Goal: Transaction & Acquisition: Purchase product/service

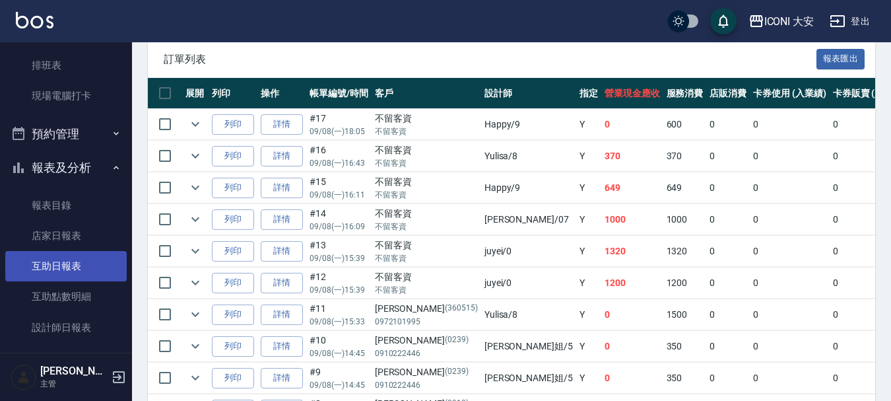
scroll to position [264, 0]
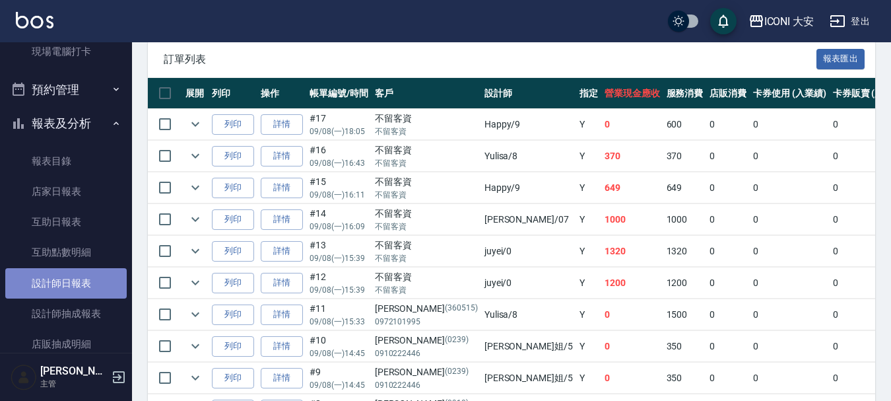
click at [73, 278] on link "設計師日報表" at bounding box center [65, 283] width 121 height 30
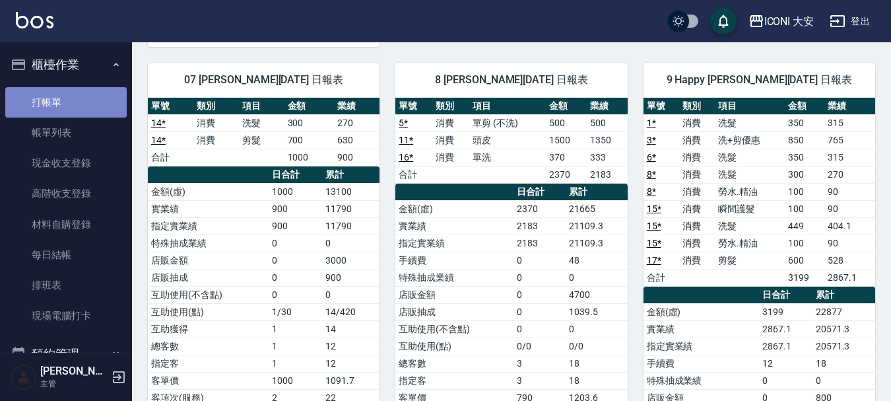
drag, startPoint x: 75, startPoint y: 104, endPoint x: 91, endPoint y: 125, distance: 25.9
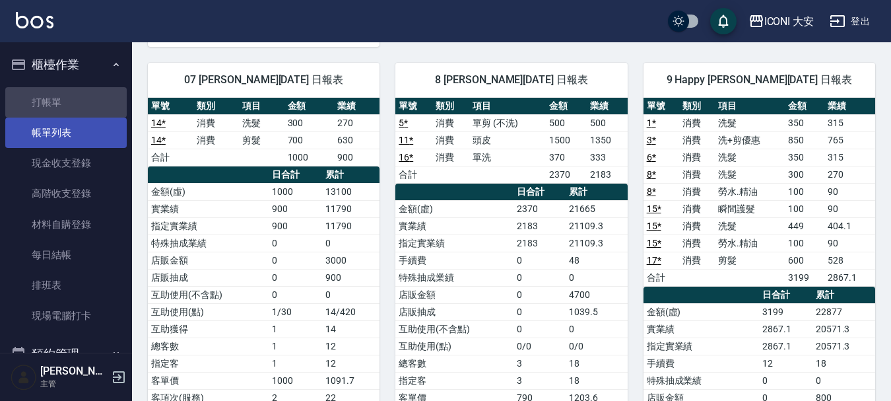
click at [77, 106] on link "打帳單" at bounding box center [65, 102] width 121 height 30
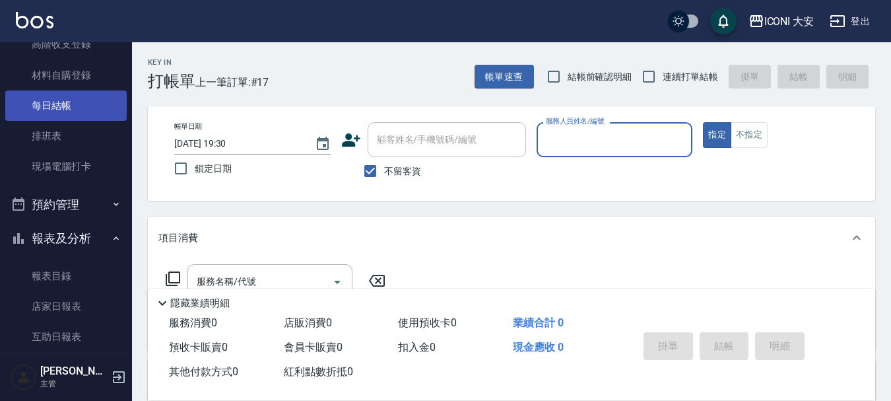
scroll to position [198, 0]
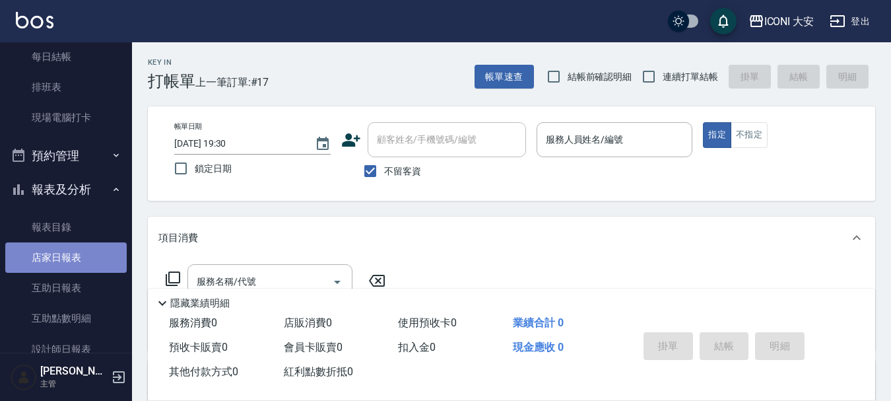
click at [69, 254] on link "店家日報表" at bounding box center [65, 257] width 121 height 30
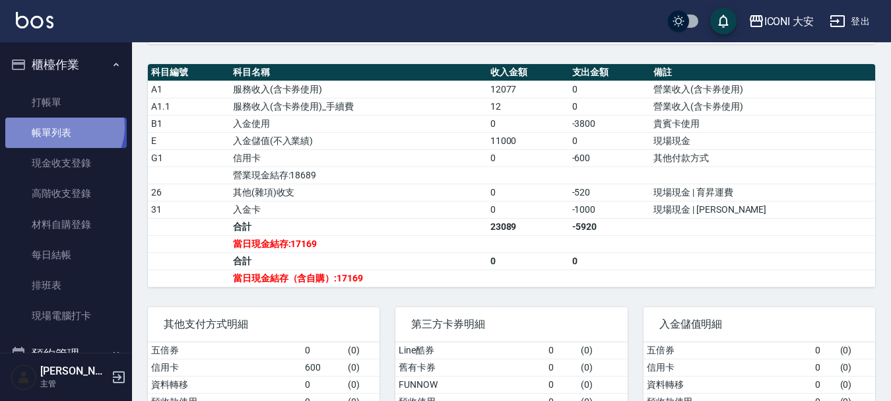
click at [61, 127] on link "帳單列表" at bounding box center [65, 133] width 121 height 30
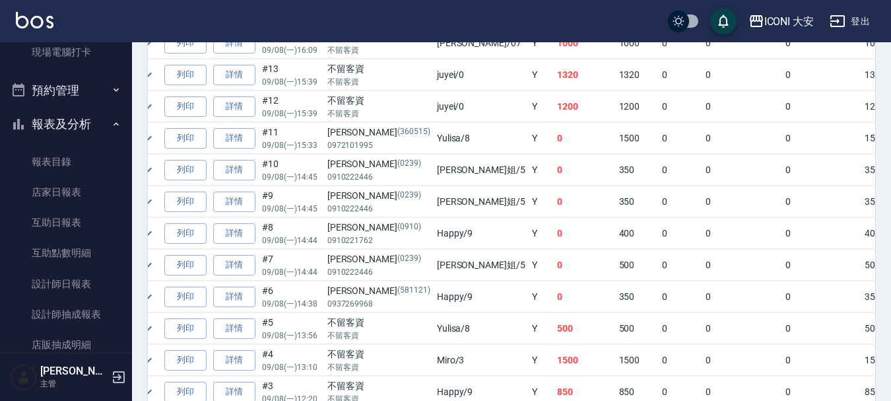
scroll to position [264, 0]
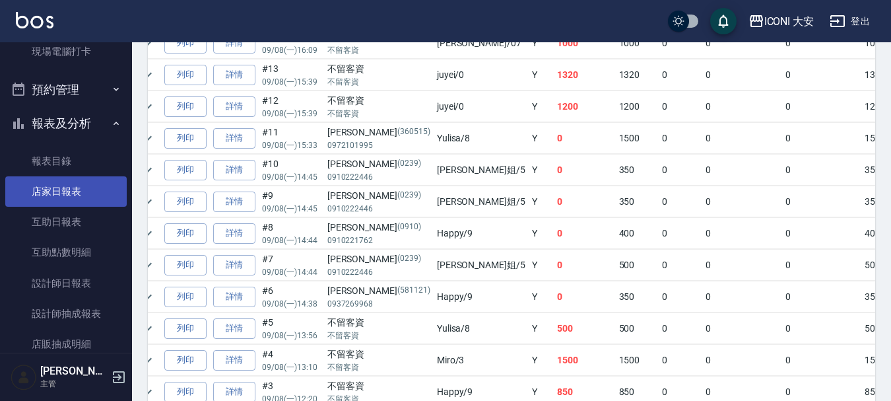
click at [69, 191] on link "店家日報表" at bounding box center [65, 191] width 121 height 30
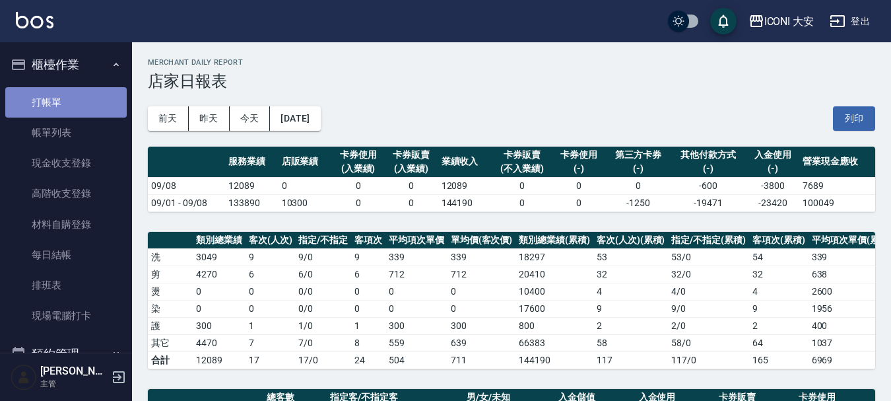
click at [73, 94] on link "打帳單" at bounding box center [65, 102] width 121 height 30
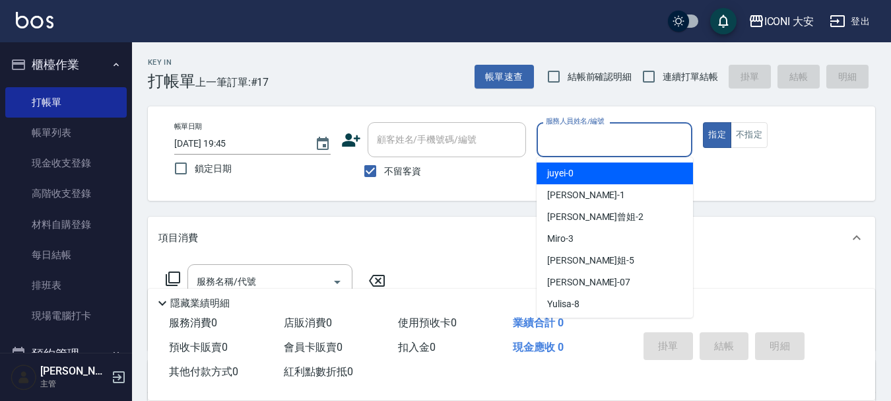
drag, startPoint x: 599, startPoint y: 139, endPoint x: 605, endPoint y: 164, distance: 25.8
click at [593, 144] on input "服務人員姓名/編號" at bounding box center [615, 139] width 145 height 23
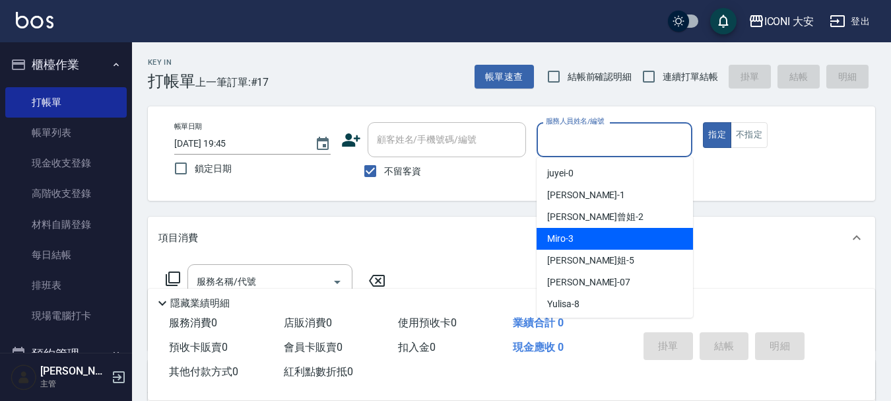
click at [602, 236] on div "Miro -3" at bounding box center [615, 239] width 156 height 22
type input "Miro-3"
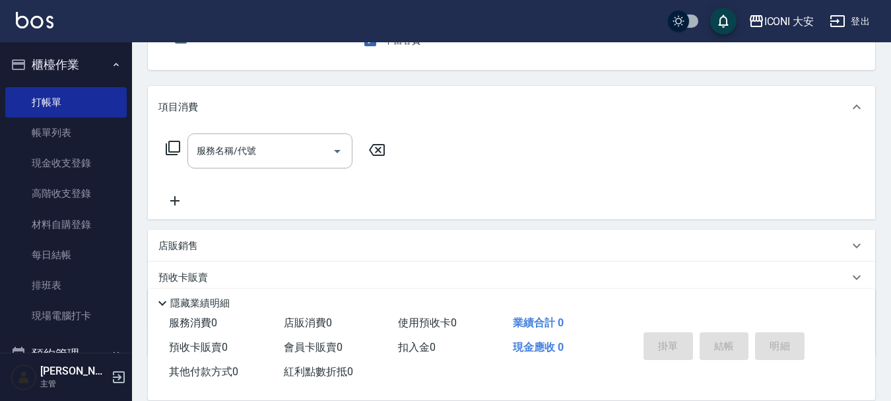
scroll to position [132, 0]
click at [173, 151] on icon at bounding box center [173, 146] width 15 height 15
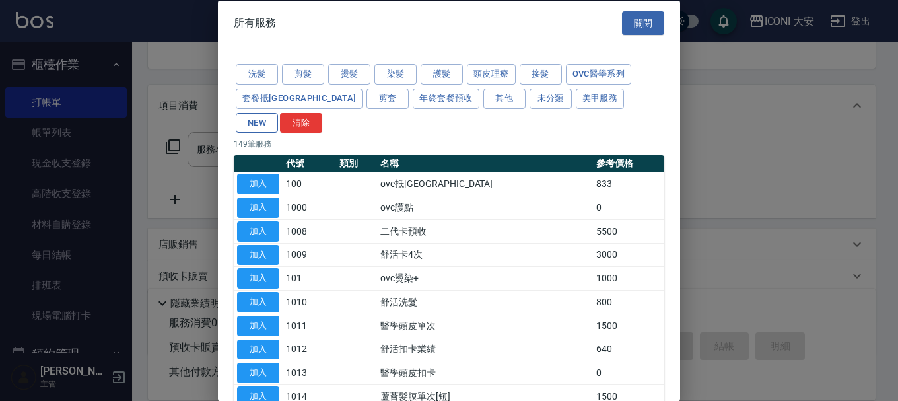
click at [278, 112] on button "NEW" at bounding box center [257, 122] width 42 height 20
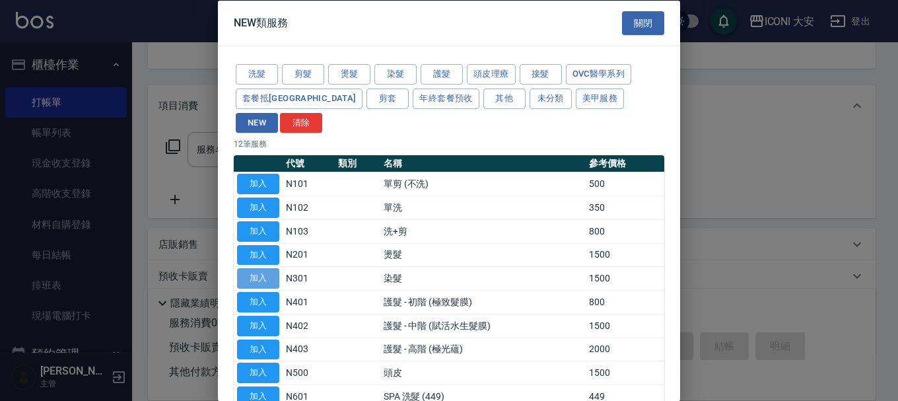
click at [250, 268] on button "加入" at bounding box center [258, 278] width 42 height 20
type input "染髮(N301)"
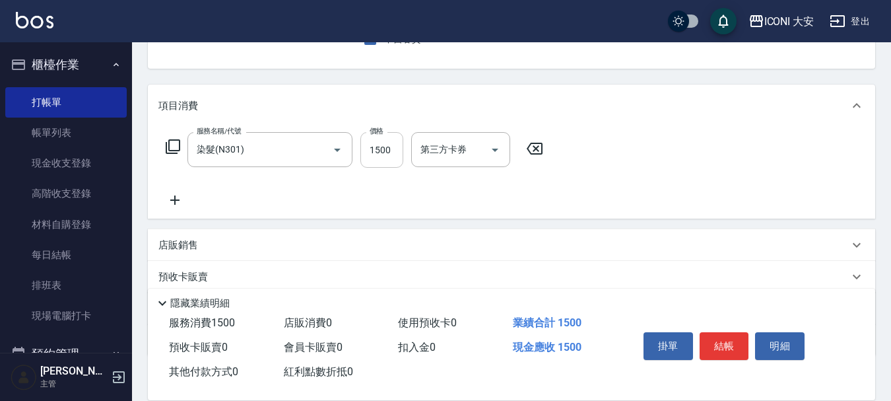
click at [382, 151] on input "1500" at bounding box center [382, 150] width 43 height 36
type input "1939"
click at [719, 339] on button "結帳" at bounding box center [725, 346] width 50 height 28
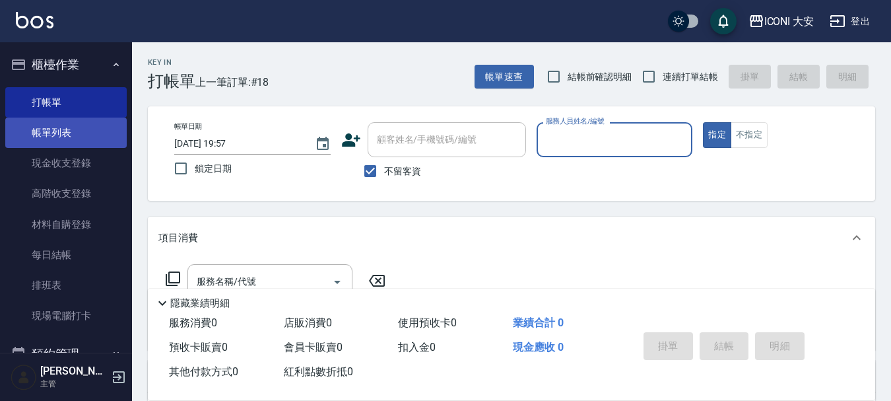
click at [85, 143] on link "帳單列表" at bounding box center [65, 133] width 121 height 30
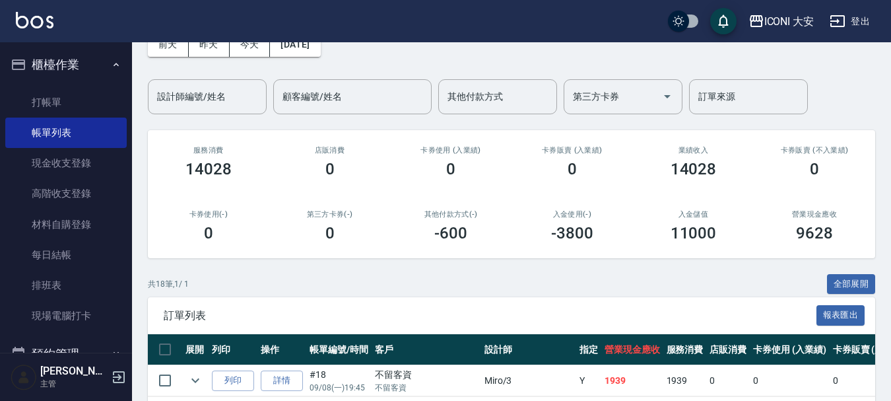
scroll to position [198, 0]
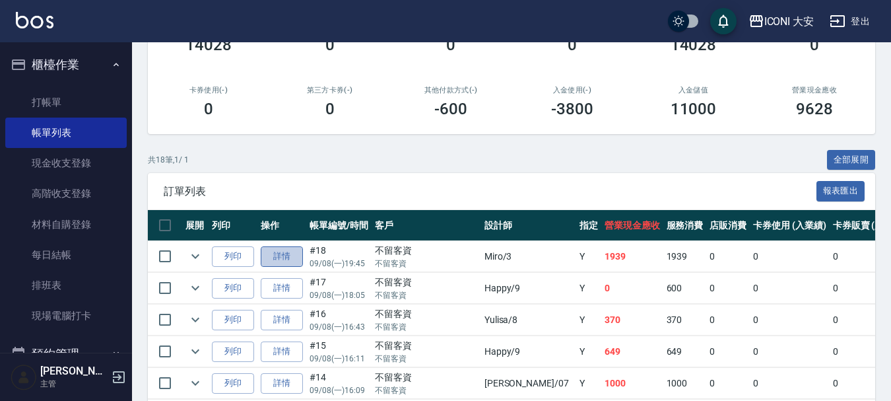
click at [287, 253] on link "詳情" at bounding box center [282, 256] width 42 height 20
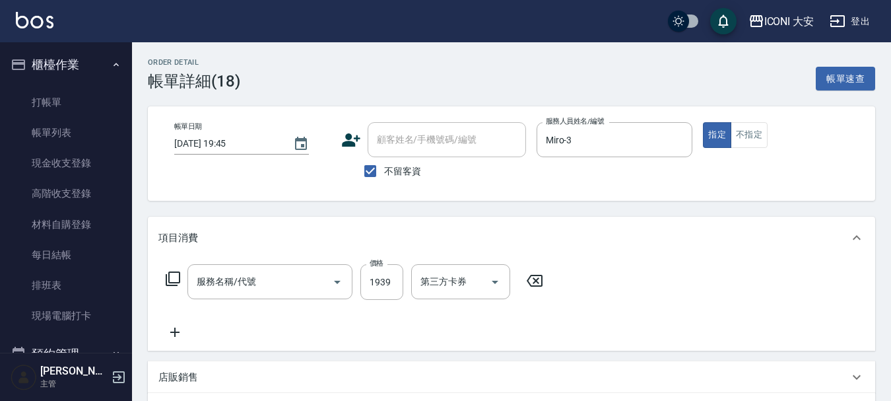
type input "[DATE] 19:45"
checkbox input "true"
type input "Miro-3"
type input "染髮(N301)"
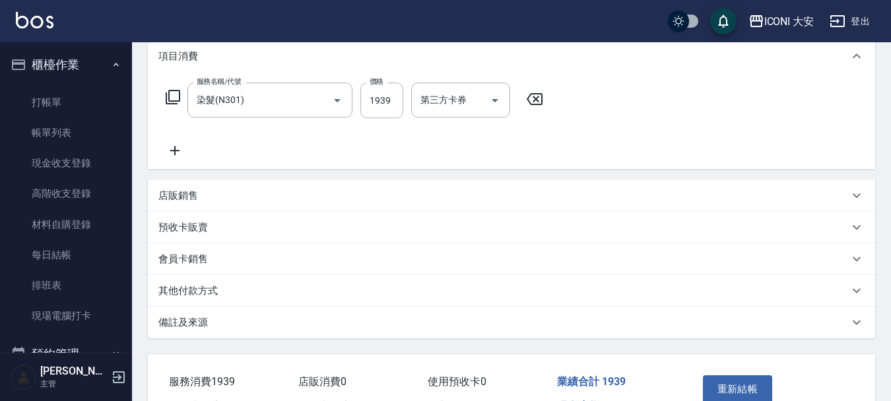
scroll to position [198, 0]
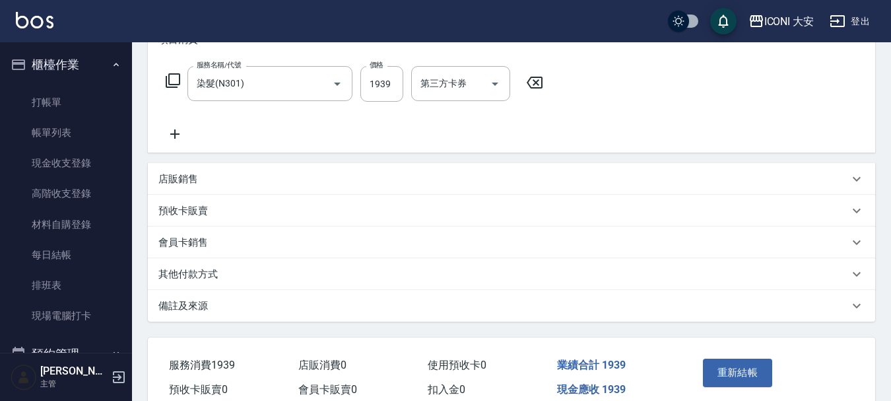
click at [205, 268] on p "其他付款方式" at bounding box center [187, 274] width 59 height 14
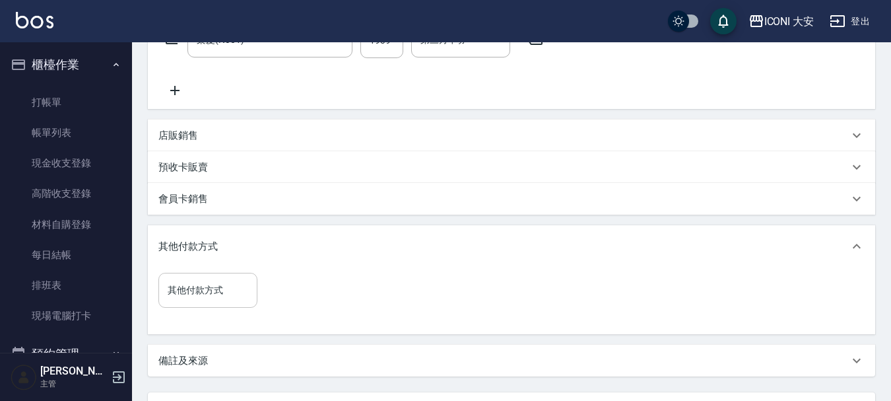
scroll to position [264, 0]
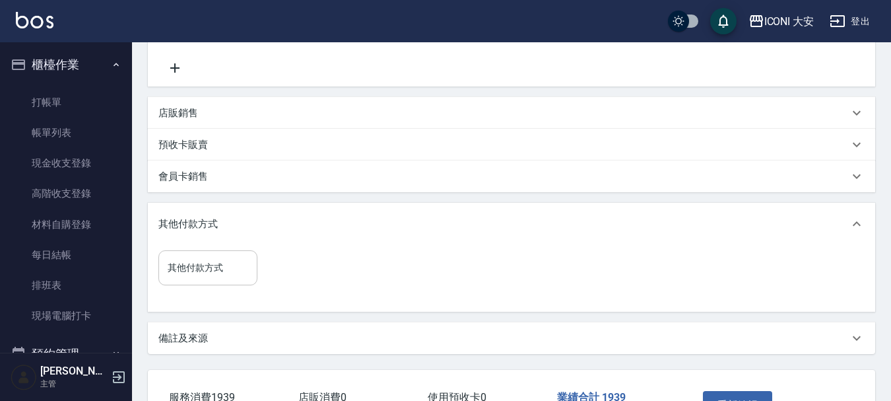
click at [220, 272] on input "其他付款方式" at bounding box center [207, 267] width 87 height 23
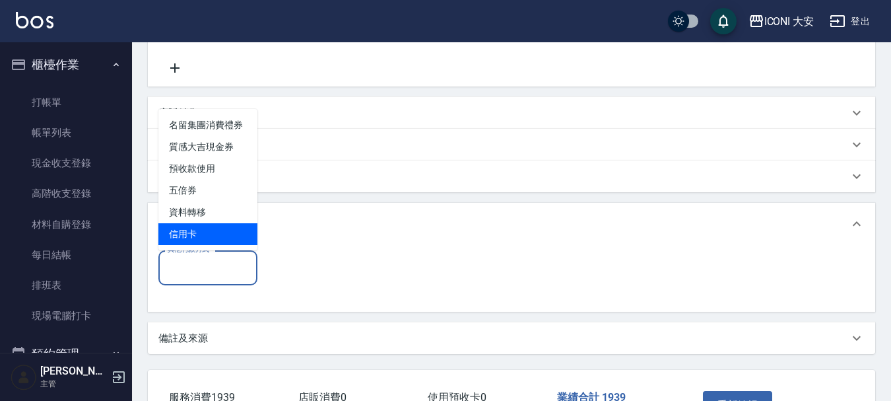
click at [227, 238] on span "信用卡" at bounding box center [207, 234] width 99 height 22
type input "信用卡"
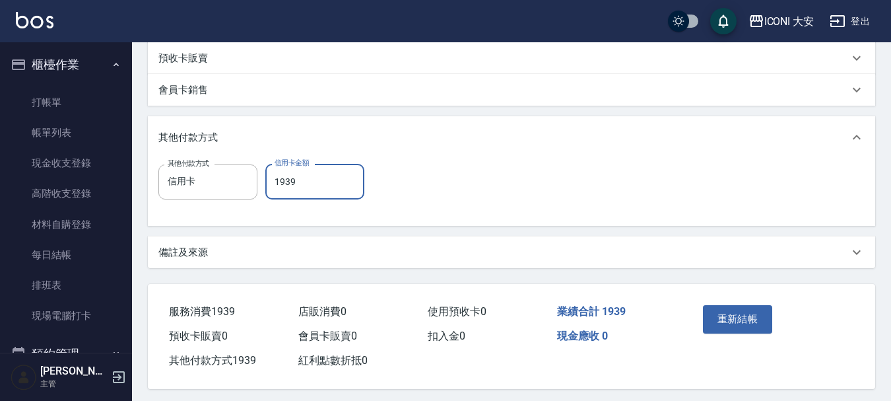
scroll to position [361, 0]
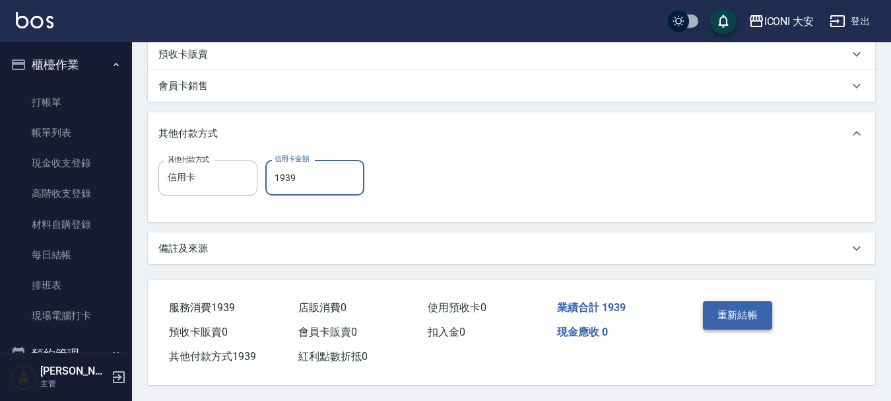
type input "1939"
click at [732, 311] on button "重新結帳" at bounding box center [738, 315] width 70 height 28
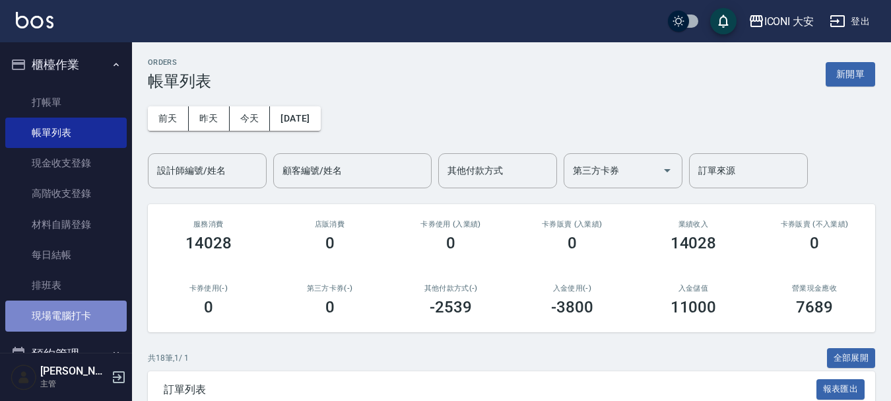
click at [77, 307] on link "現場電腦打卡" at bounding box center [65, 315] width 121 height 30
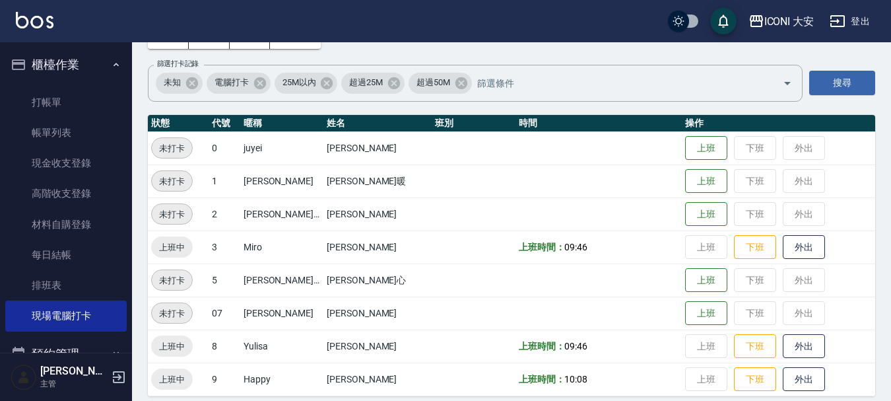
scroll to position [93, 0]
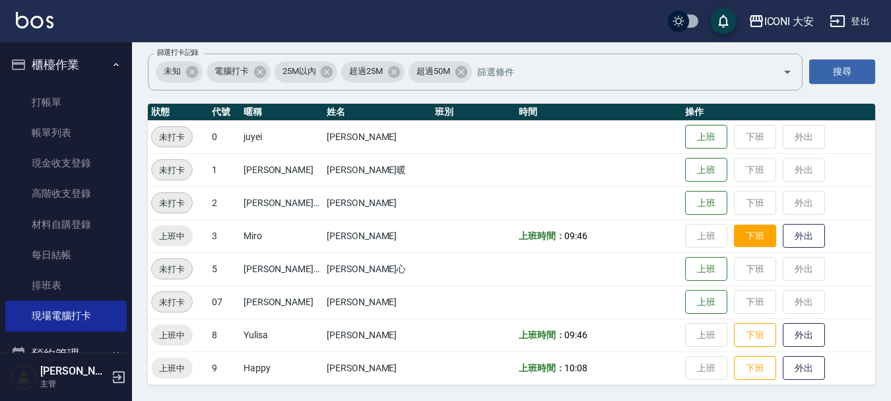
click at [734, 230] on button "下班" at bounding box center [755, 236] width 42 height 23
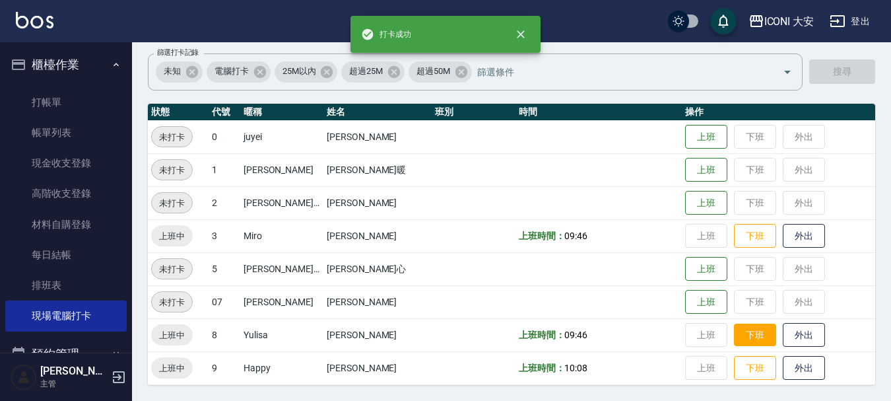
click at [738, 329] on button "下班" at bounding box center [755, 335] width 42 height 23
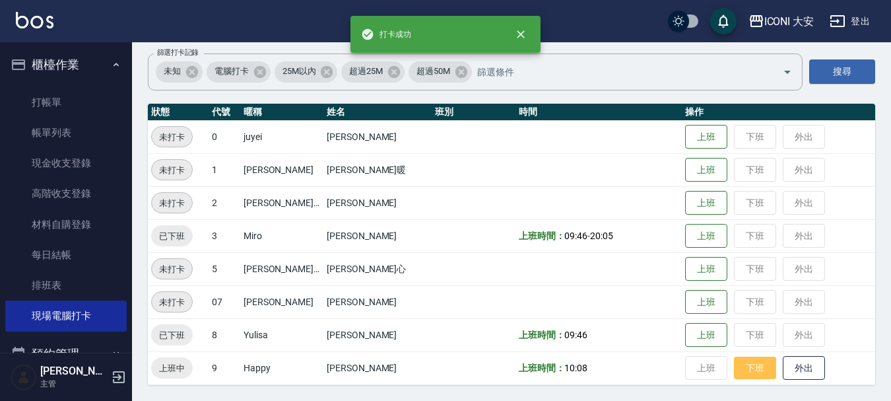
click at [734, 366] on button "下班" at bounding box center [755, 368] width 42 height 23
